Goal: Task Accomplishment & Management: Manage account settings

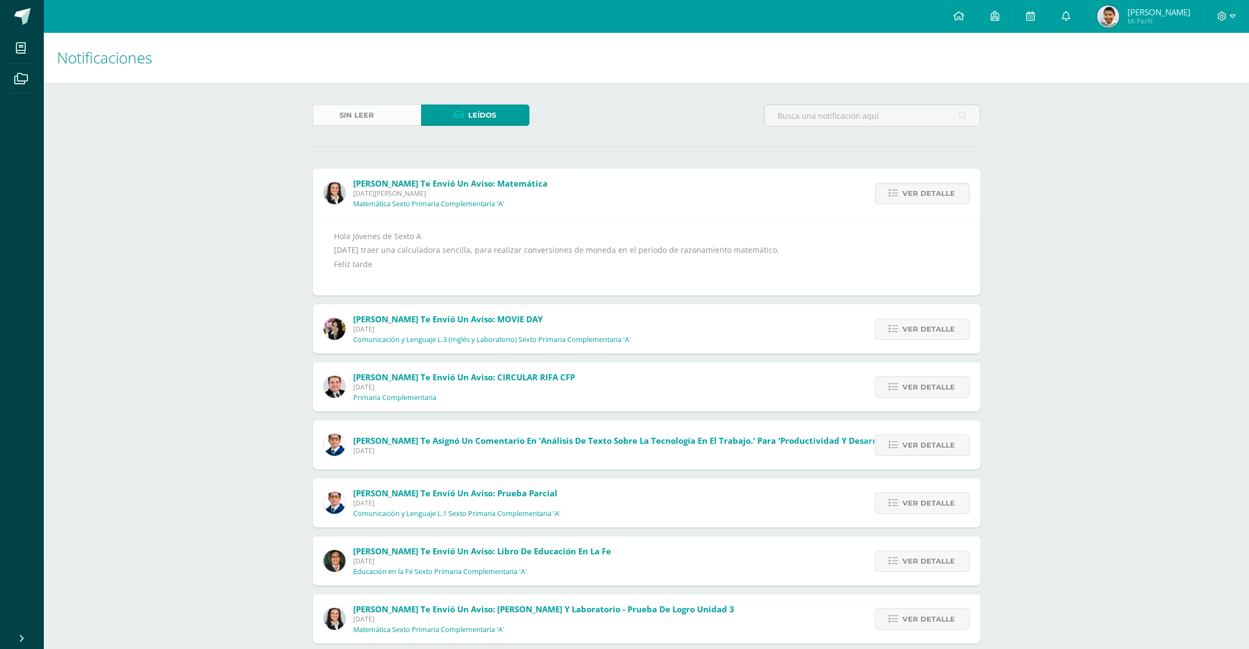
click at [374, 112] on link "Sin leer (580)" at bounding box center [367, 115] width 108 height 21
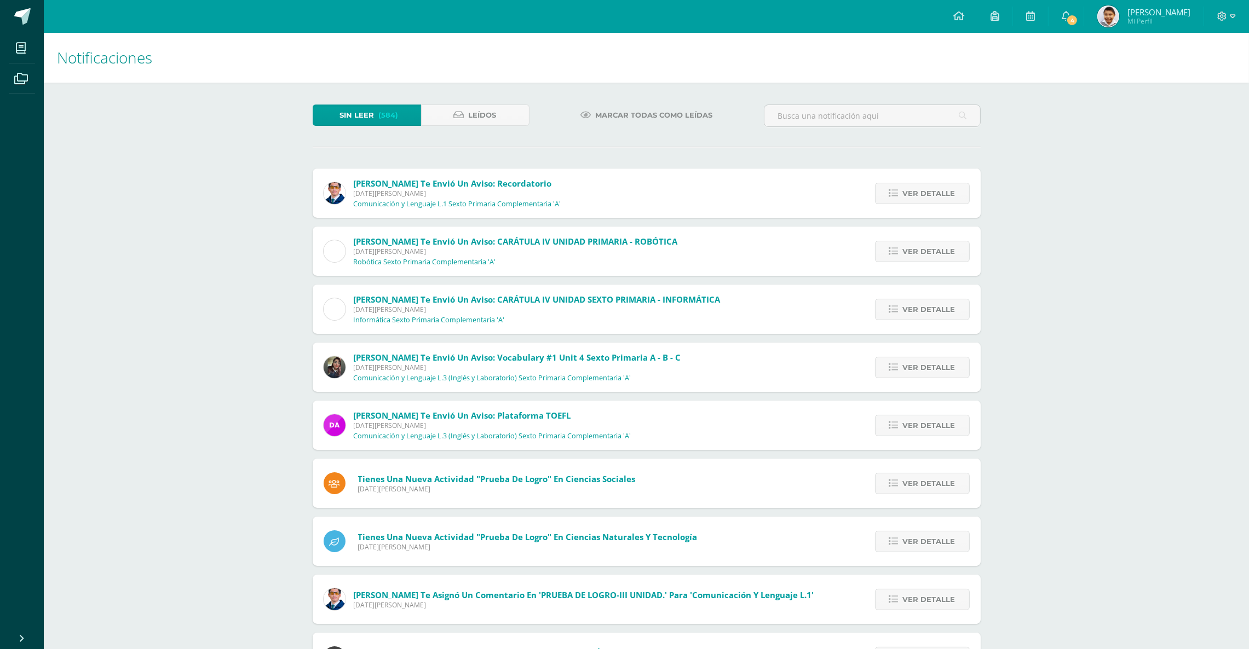
click at [1107, 222] on div "Notificaciones Sin leer (584) Leídos Marcar todas como leídas Alejandro Zavala …" at bounding box center [646, 416] width 1205 height 766
click at [1060, 266] on div "Notificaciones Sin leer (584) Leídos Marcar todas como leídas Alejandro Zavala …" at bounding box center [646, 416] width 1205 height 766
click at [1120, 361] on div "Notificaciones Sin leer (584) Leídos Marcar todas como leídas Alejandro Zavala …" at bounding box center [646, 416] width 1205 height 766
